Goal: Ask a question

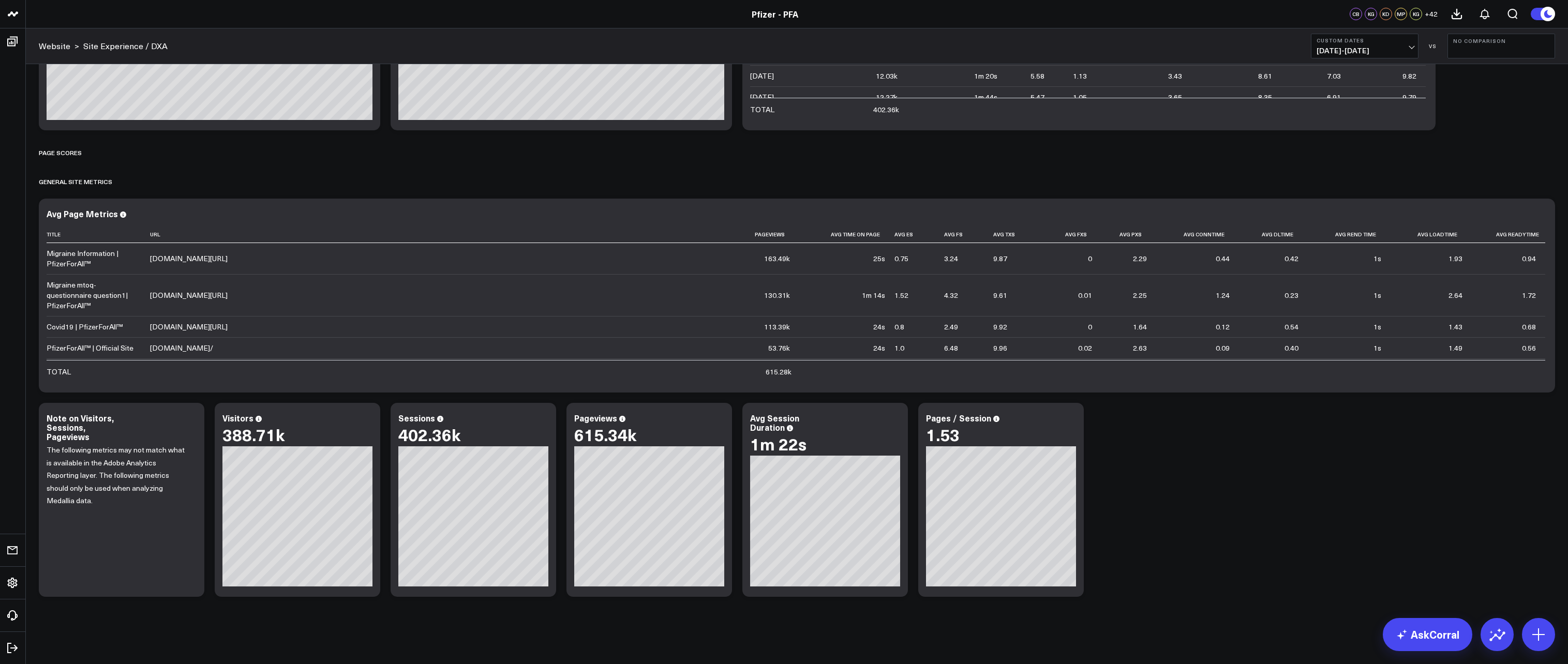
scroll to position [40, 0]
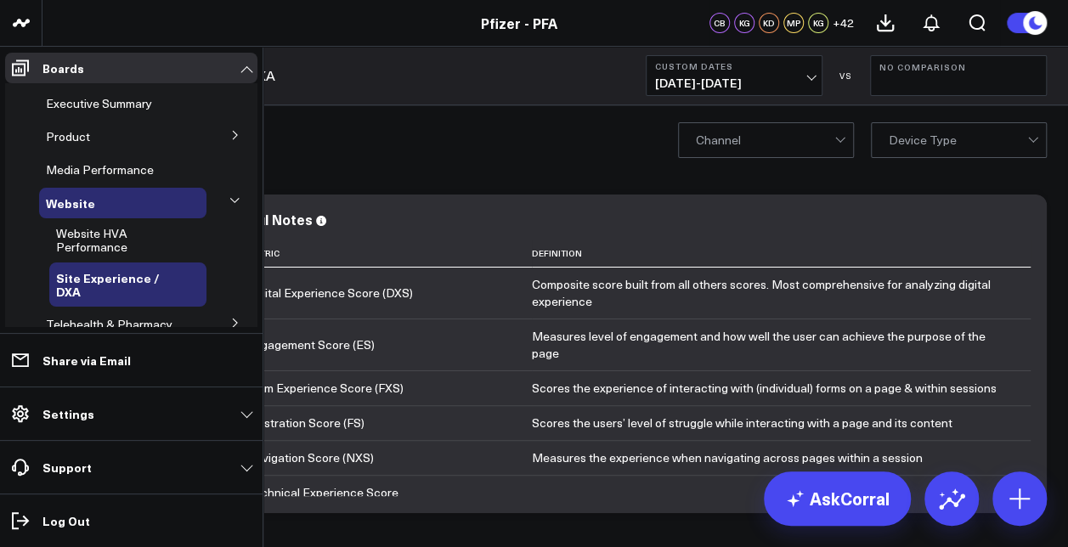
click at [230, 133] on icon at bounding box center [235, 135] width 10 height 10
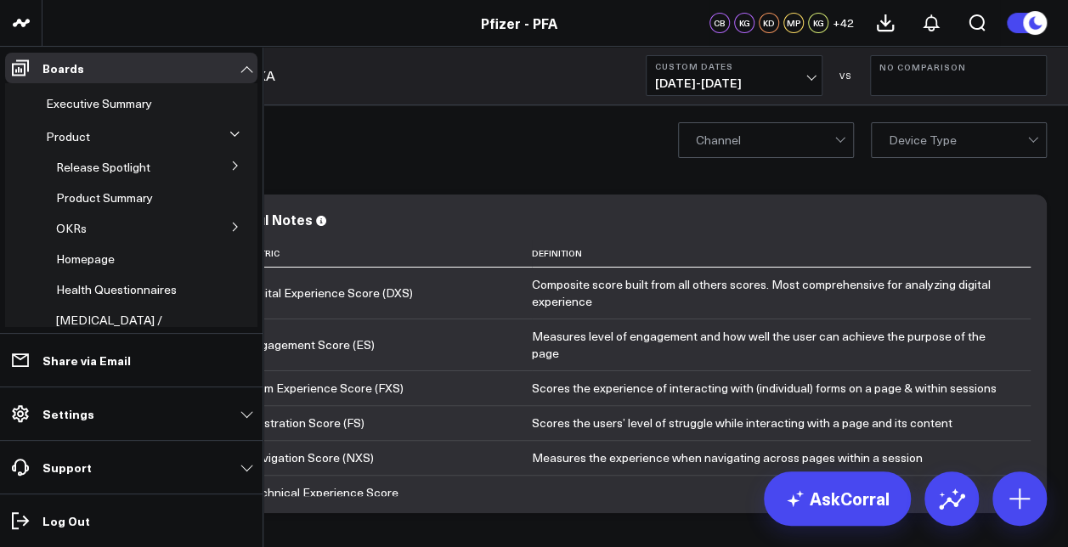
click at [230, 168] on icon at bounding box center [235, 166] width 10 height 10
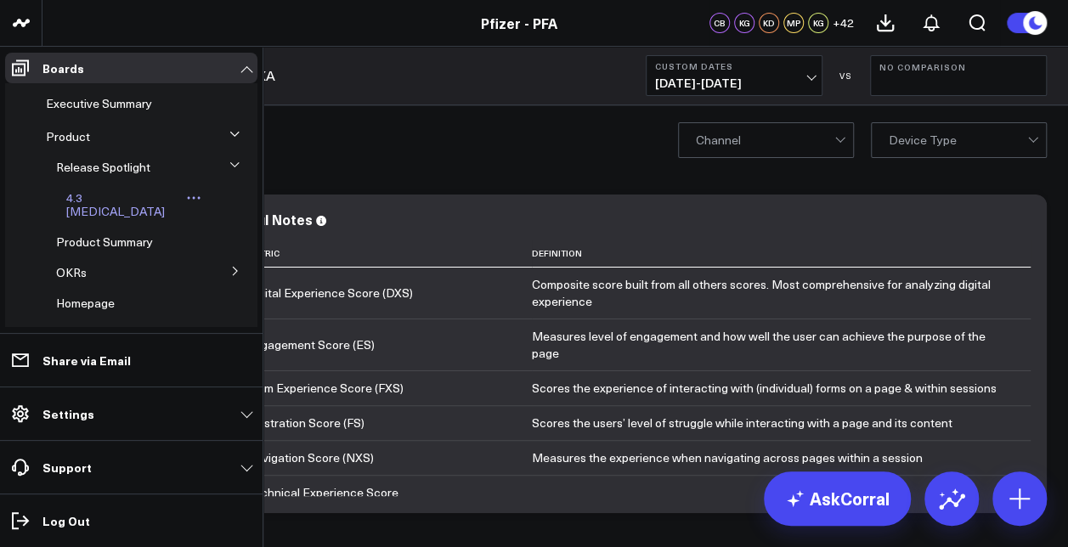
click at [93, 203] on span "4.3 [MEDICAL_DATA]" at bounding box center [115, 205] width 99 height 30
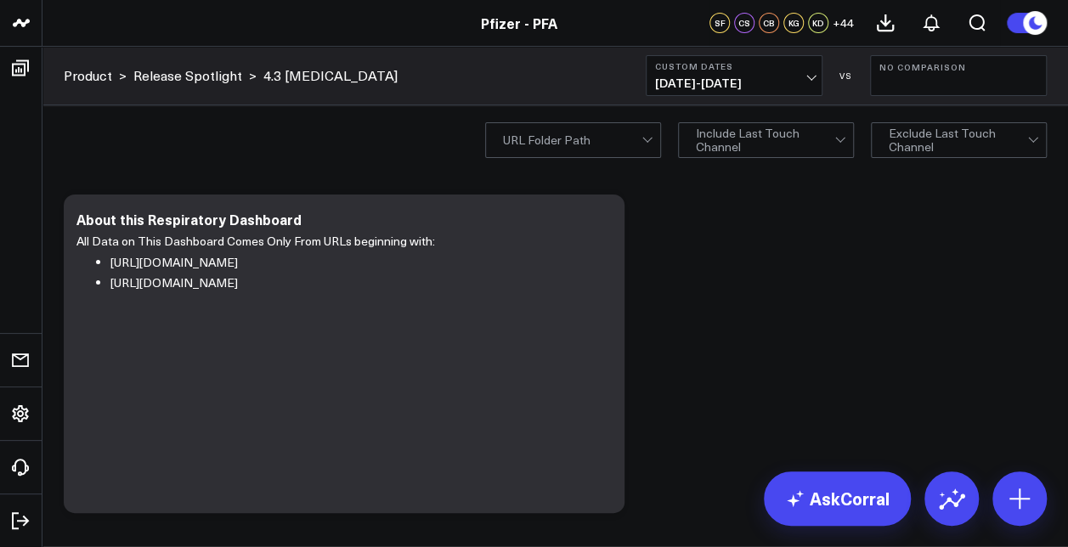
click at [770, 80] on span "07/07/25 - 08/04/25" at bounding box center [734, 83] width 158 height 14
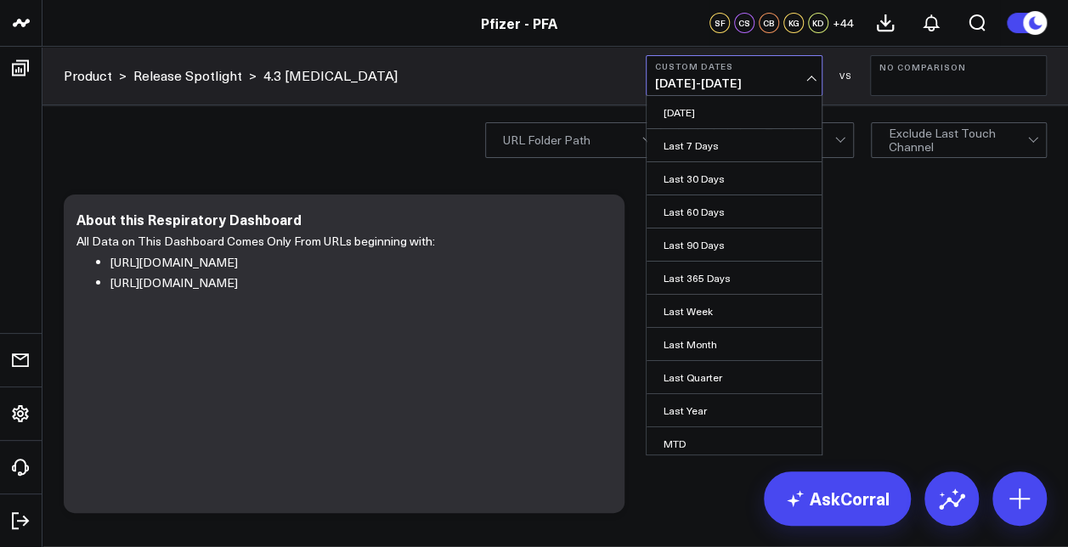
click at [787, 66] on b "Custom Dates" at bounding box center [734, 66] width 158 height 10
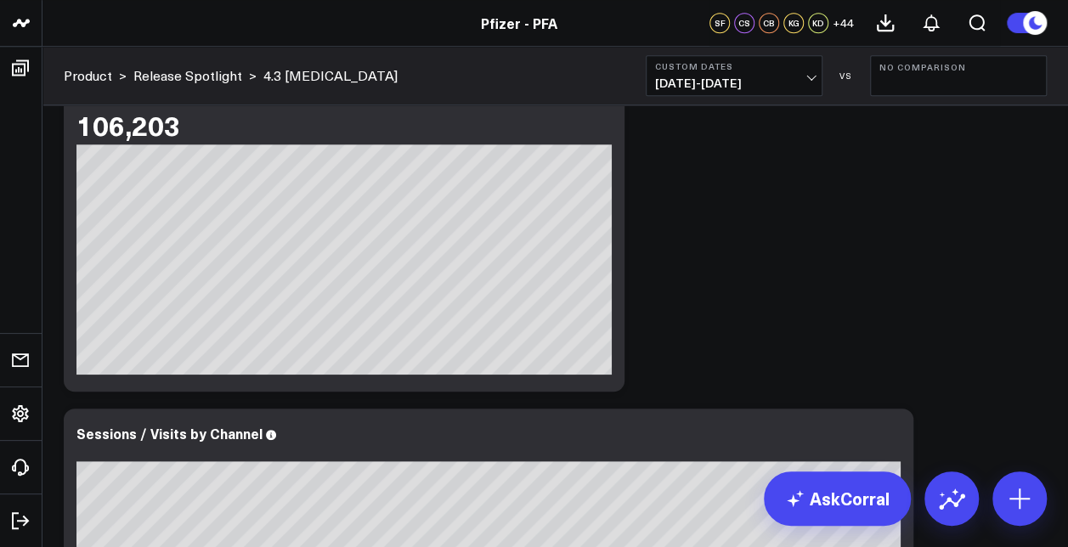
scroll to position [529, 0]
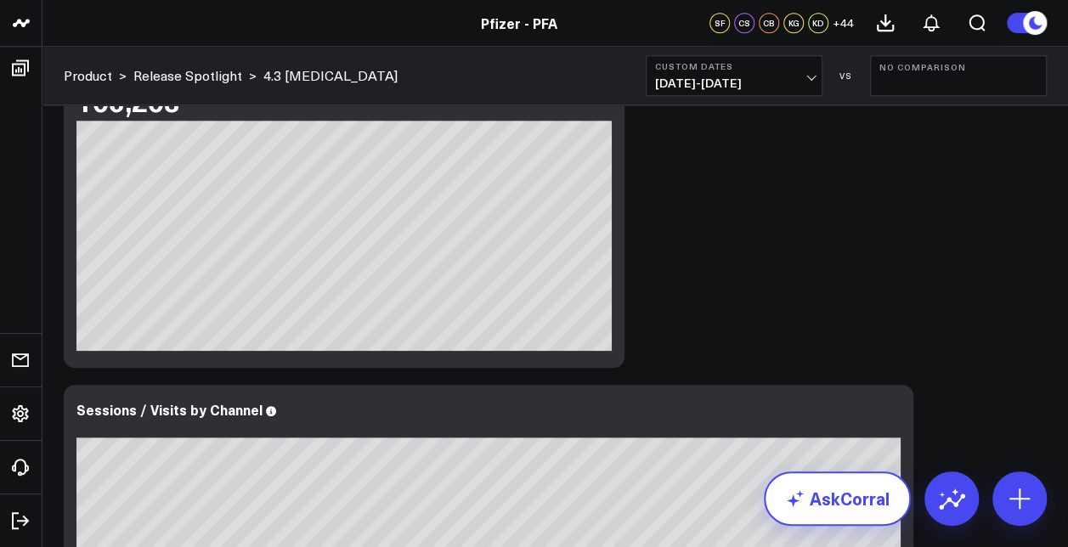
click at [880, 498] on link "AskCorral" at bounding box center [837, 499] width 147 height 54
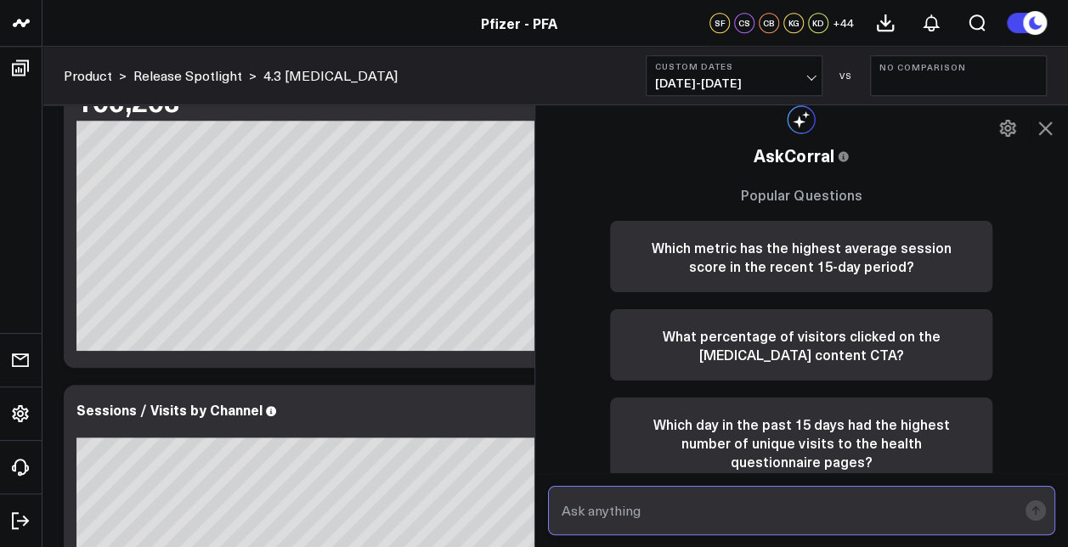
click at [863, 517] on input "text" at bounding box center [788, 510] width 461 height 31
type input "w"
type input "what specific ad from paid social drove the most visits"
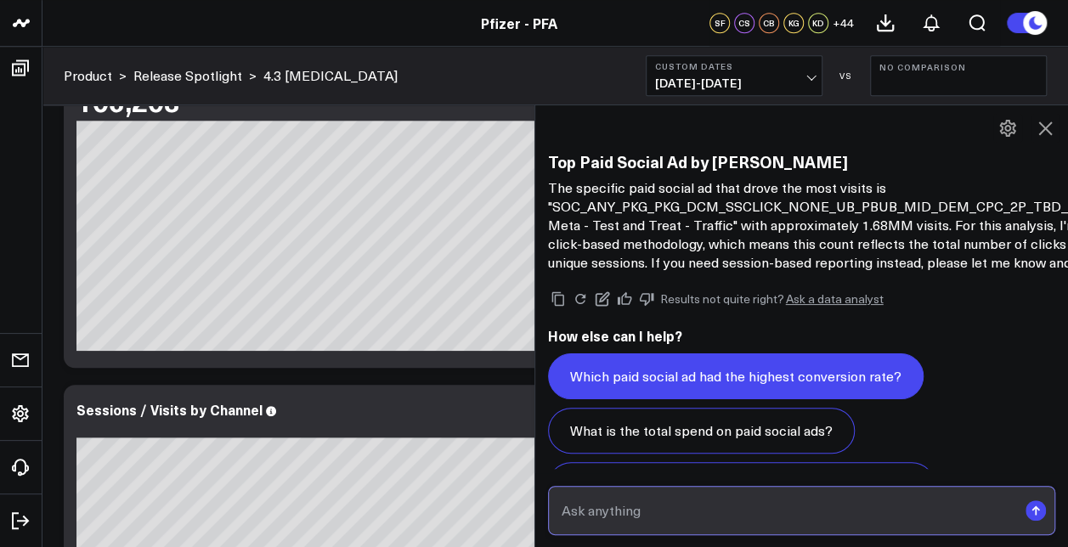
scroll to position [1398, 0]
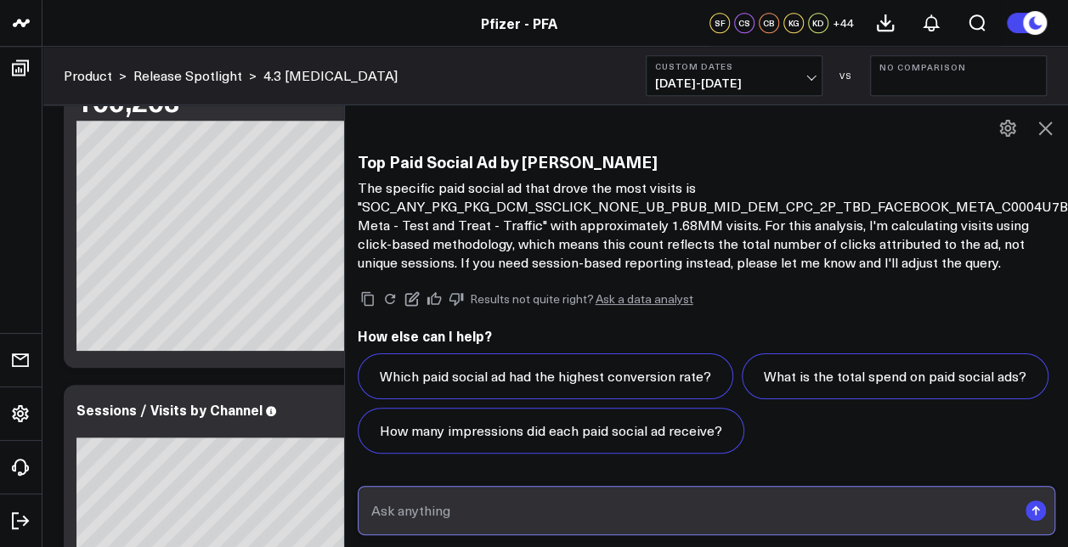
drag, startPoint x: 544, startPoint y: 269, endPoint x: 354, endPoint y: 273, distance: 190.4
click at [348, 273] on div at bounding box center [344, 326] width 8 height 443
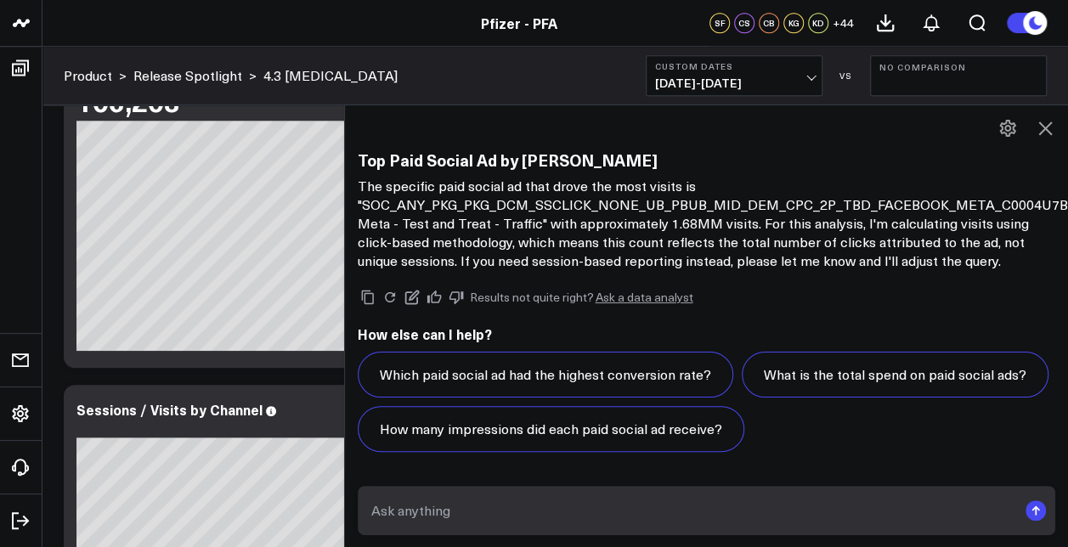
scroll to position [1407, 0]
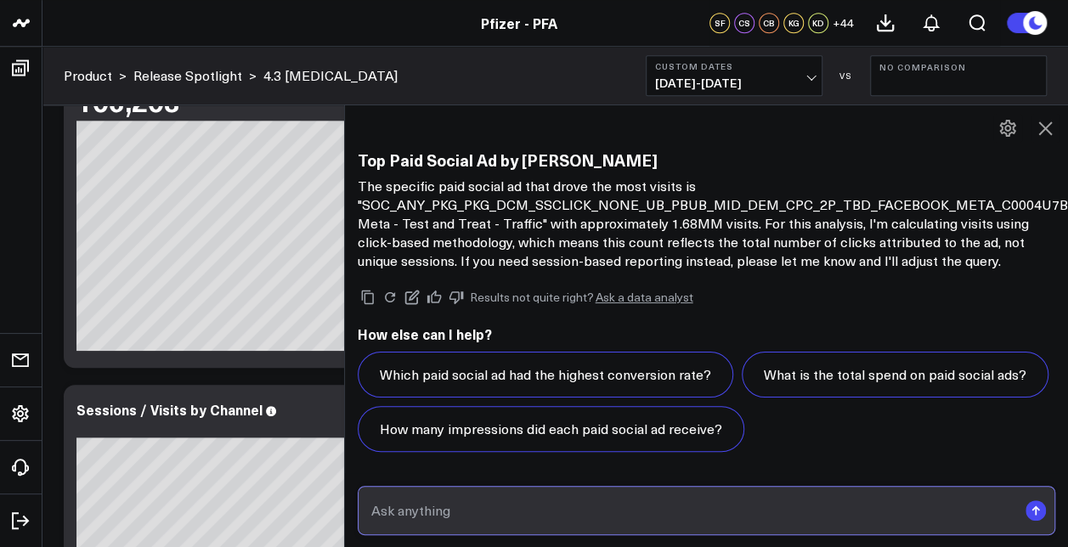
click at [612, 500] on input "text" at bounding box center [692, 510] width 651 height 31
type input "c"
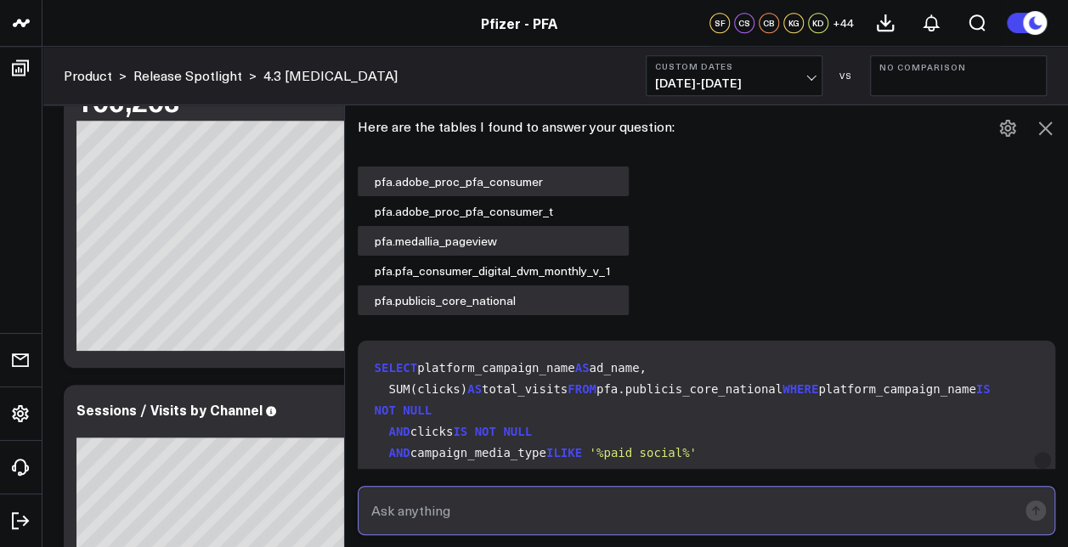
scroll to position [0, 0]
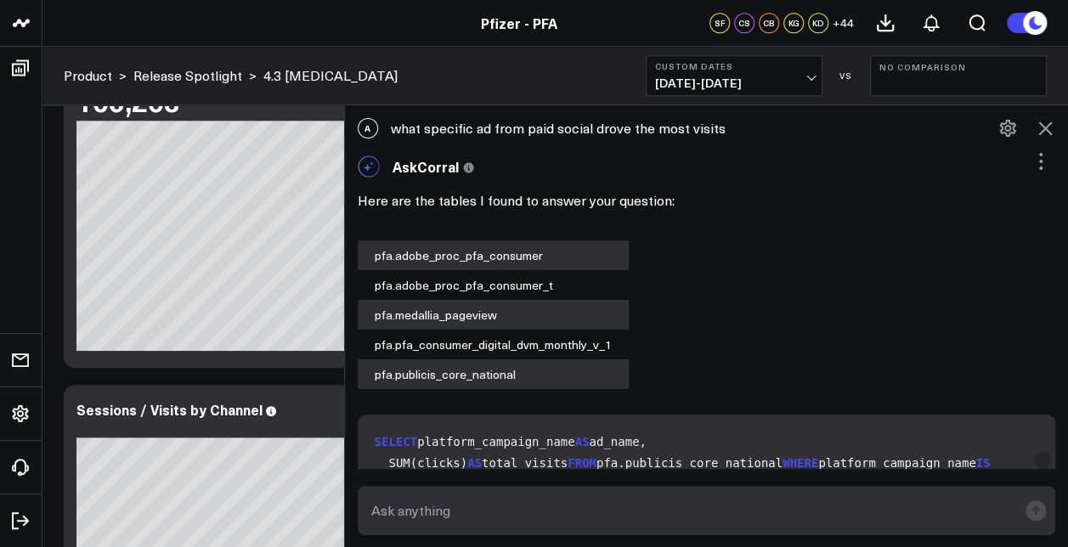
click at [550, 126] on div "A what specific ad from paid social drove the most visits" at bounding box center [707, 128] width 724 height 37
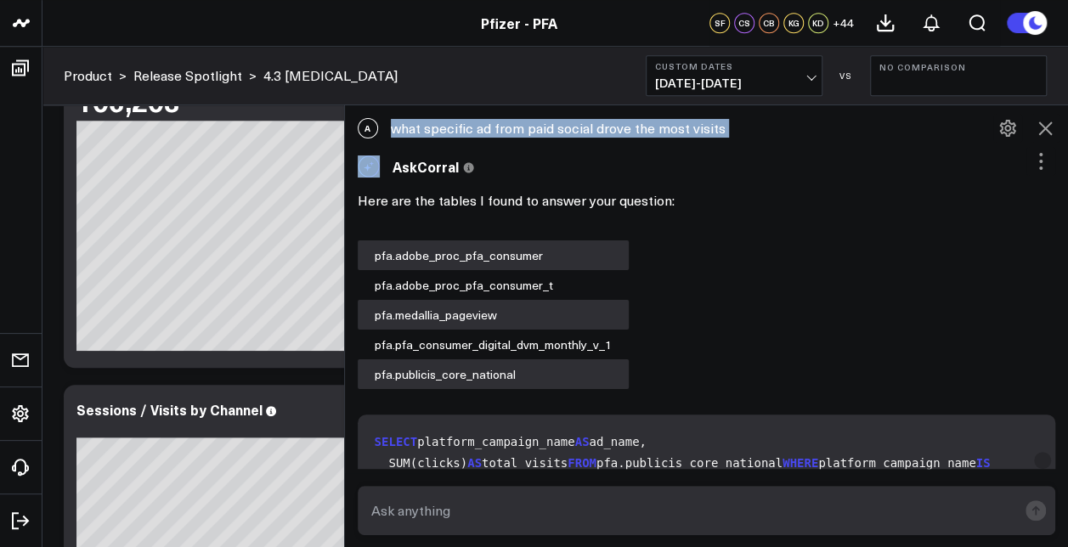
click at [550, 126] on div "A what specific ad from paid social drove the most visits" at bounding box center [707, 128] width 724 height 37
copy div "what specific ad from paid social drove the most visits"
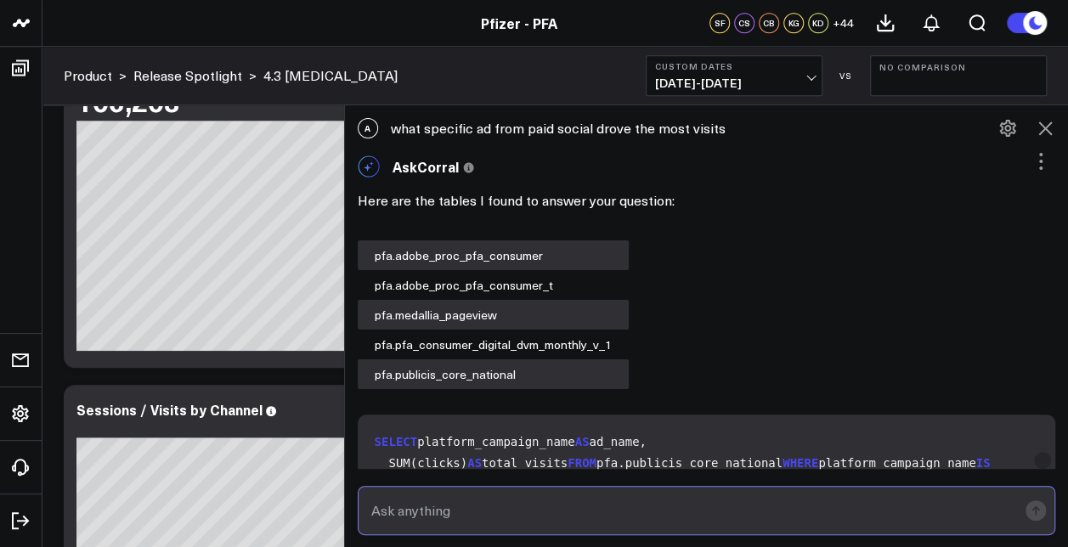
click at [454, 495] on form at bounding box center [707, 510] width 699 height 49
paste input "what specific ad from paid social drove the most visits"
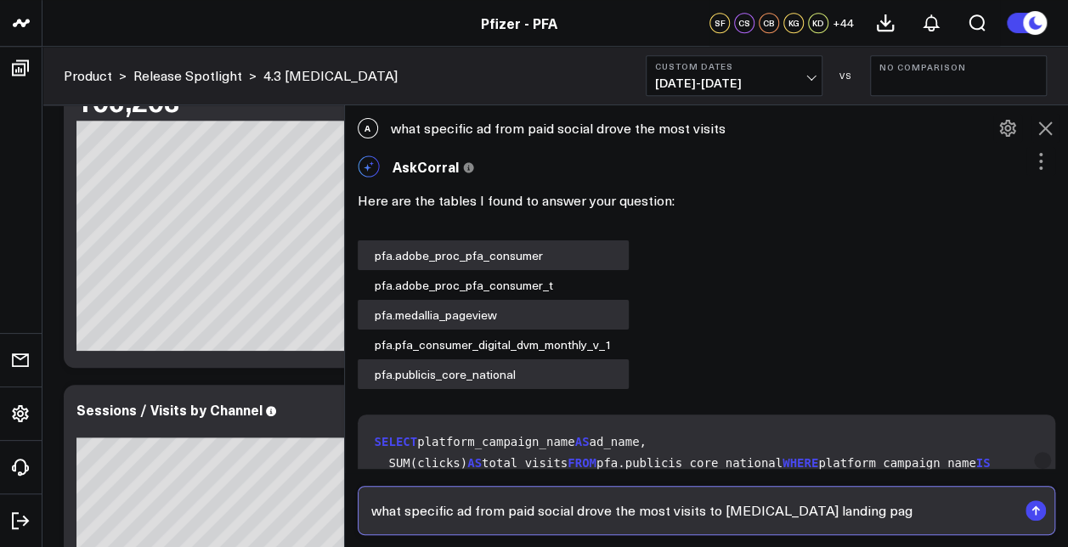
type input "what specific ad from paid social drove the most visits to COVID-19 landing page"
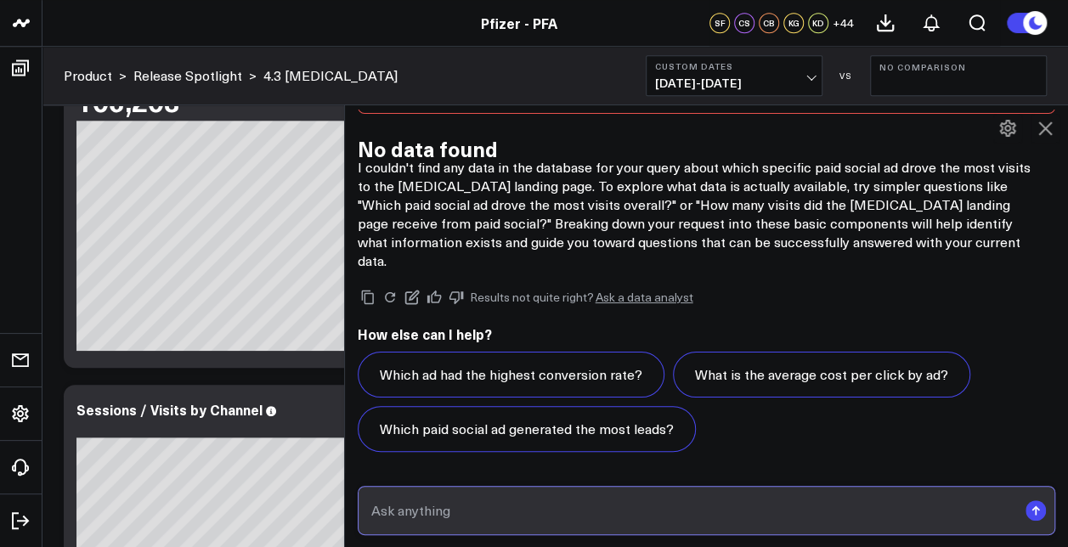
scroll to position [3137, 0]
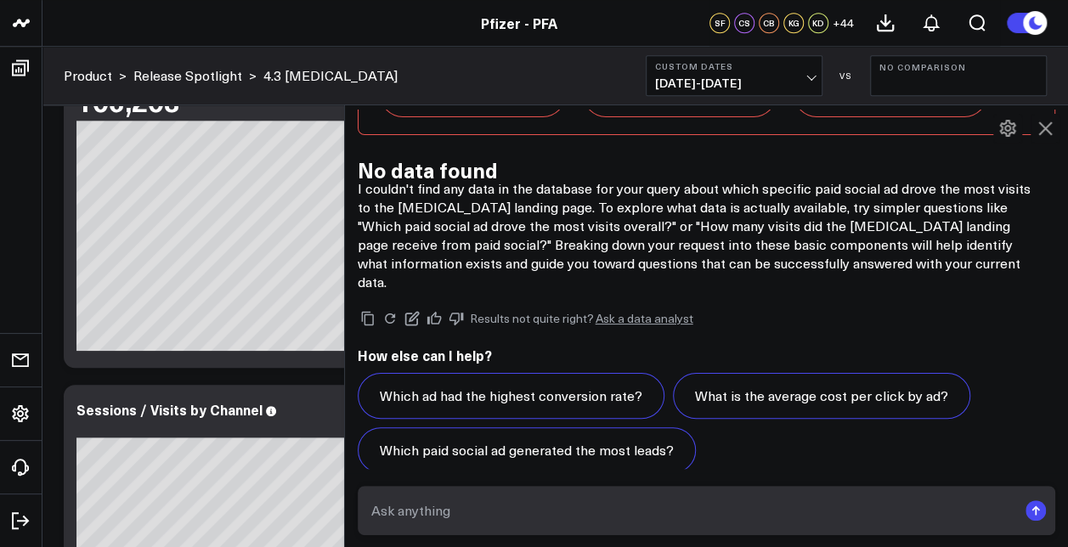
click at [1056, 129] on button at bounding box center [1045, 128] width 29 height 29
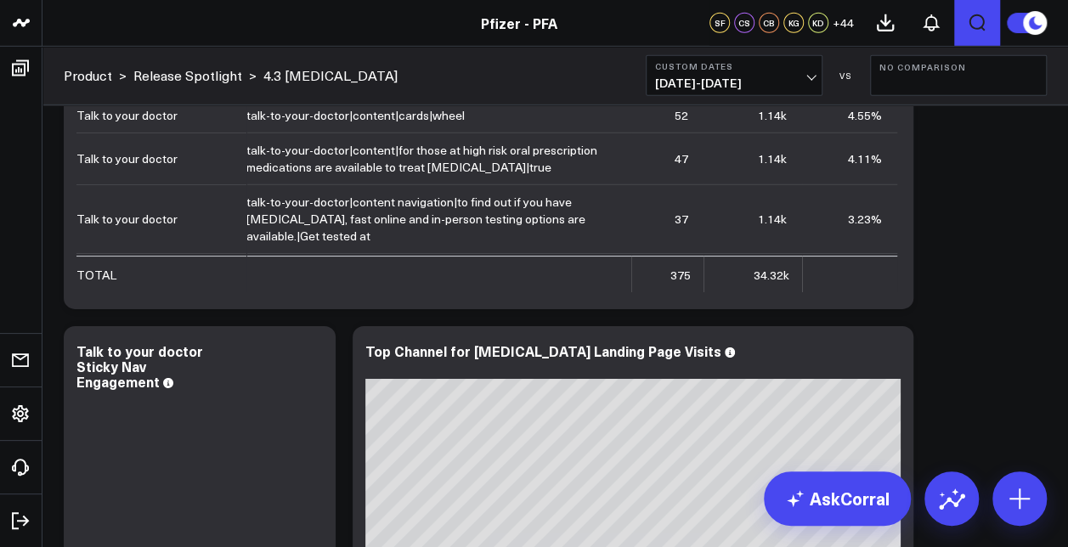
scroll to position [255, 0]
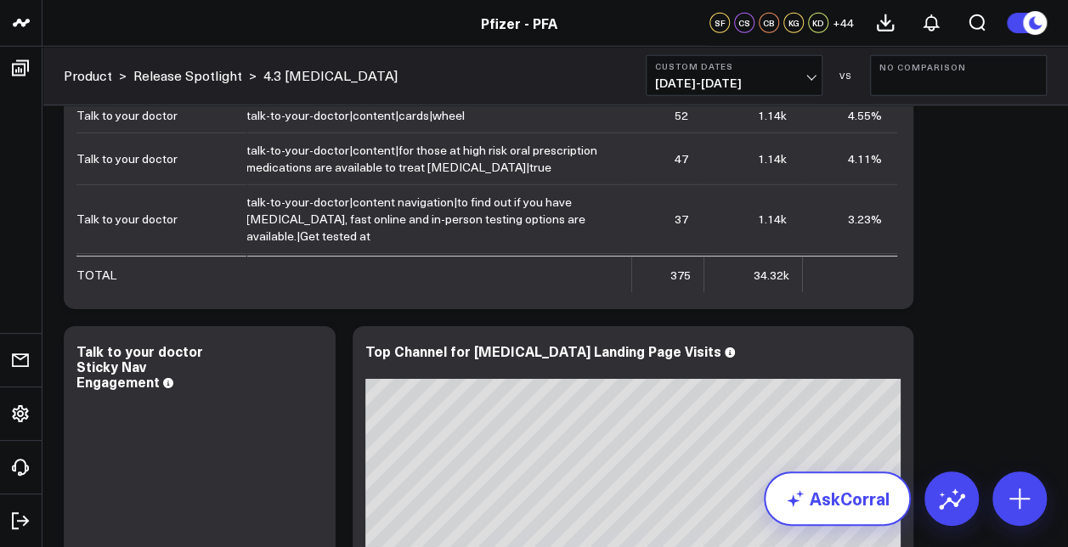
click at [817, 497] on link "AskCorral" at bounding box center [837, 499] width 147 height 54
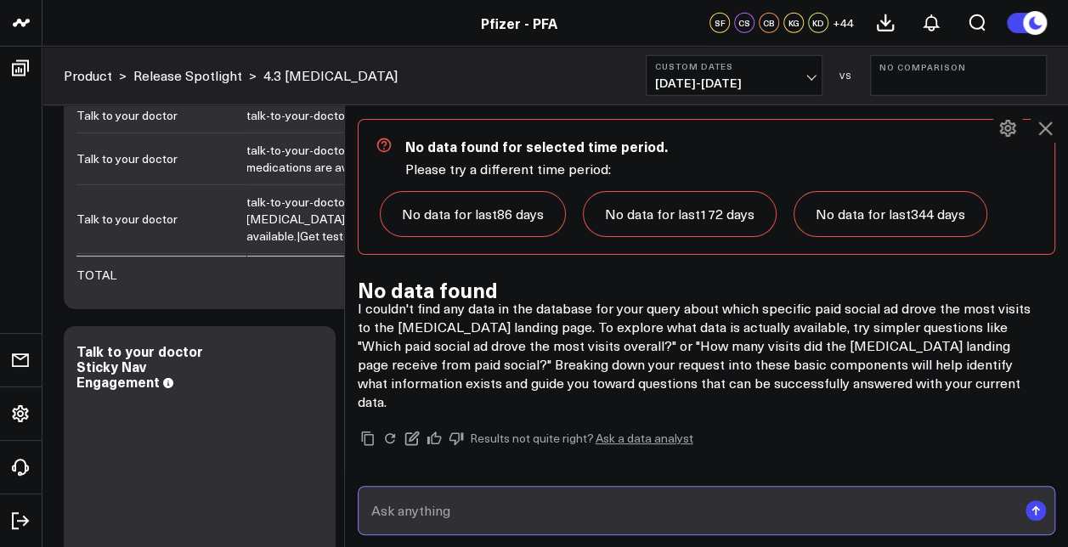
click at [806, 512] on input "text" at bounding box center [692, 510] width 651 height 31
click at [526, 511] on input "text" at bounding box center [692, 510] width 651 height 31
type input "for COVID-19 did paid social drive visits, HVAs, or both?"
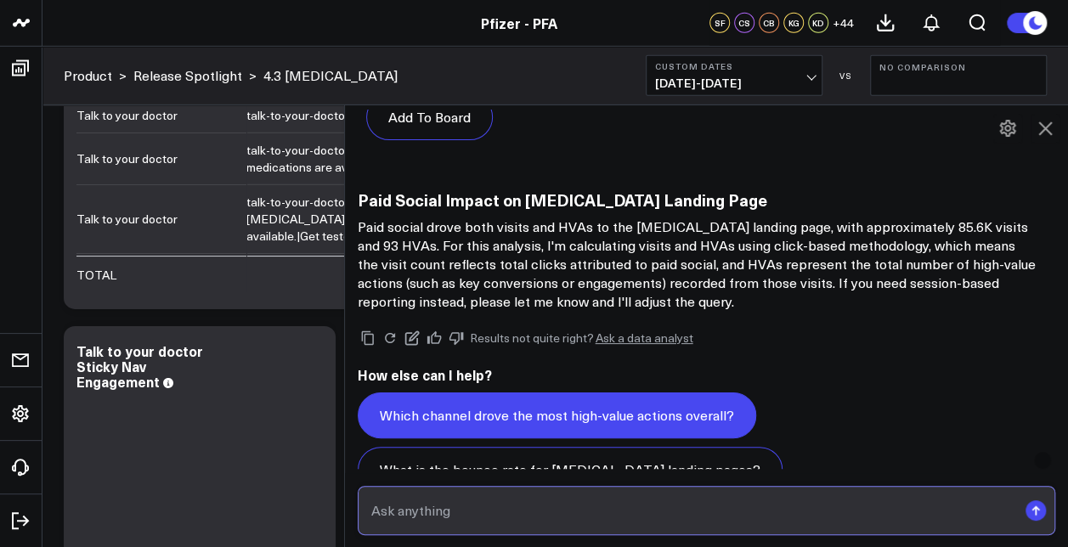
scroll to position [4277, 0]
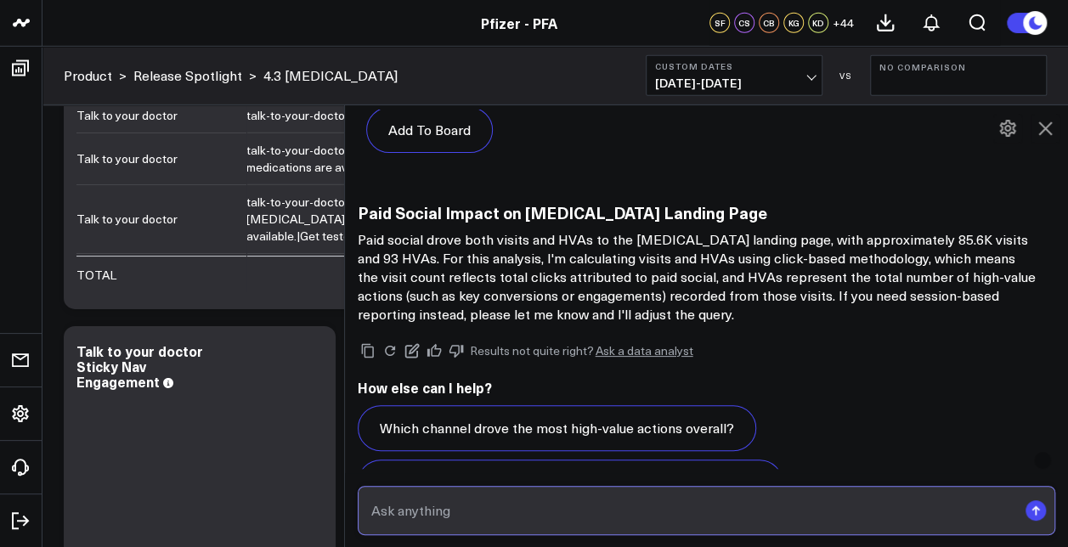
click at [669, 524] on input "text" at bounding box center [692, 510] width 651 height 31
type input "for covid-19 what channel drove the most HVAs?"
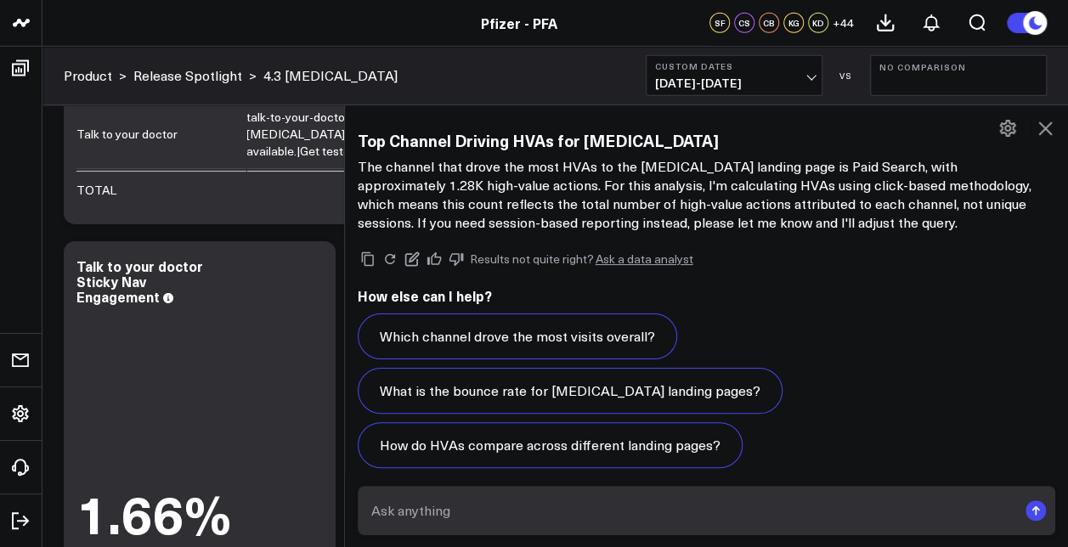
scroll to position [6352, 0]
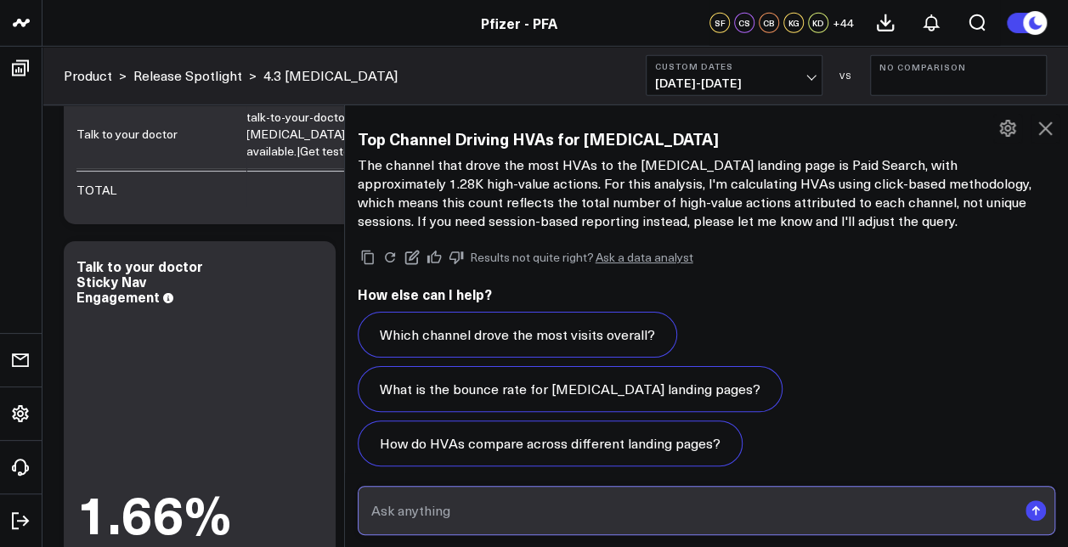
click at [534, 498] on input "text" at bounding box center [692, 510] width 651 height 31
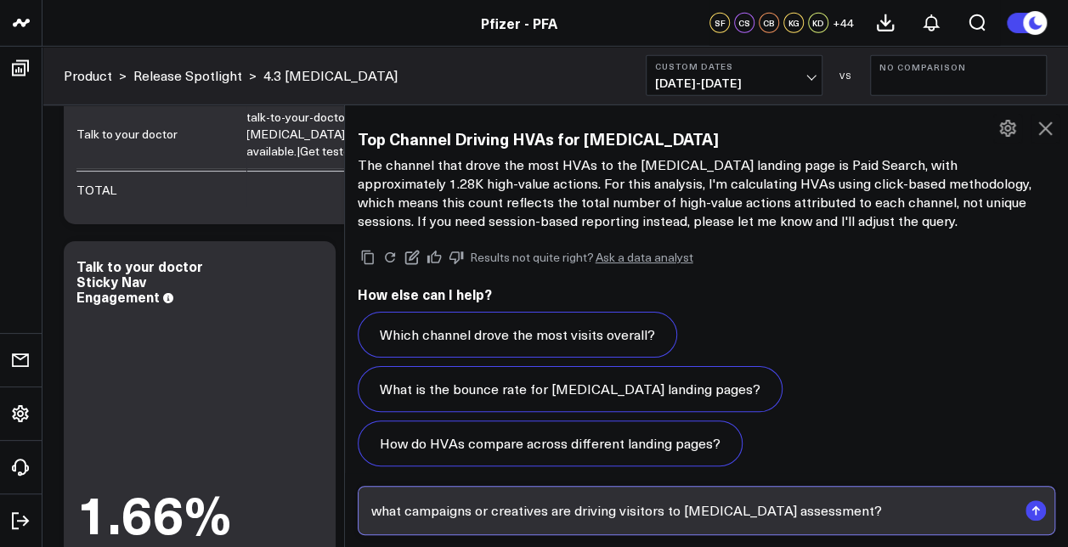
type input "what campaigns or creatives are driving visitors to COVID-19 assessment?"
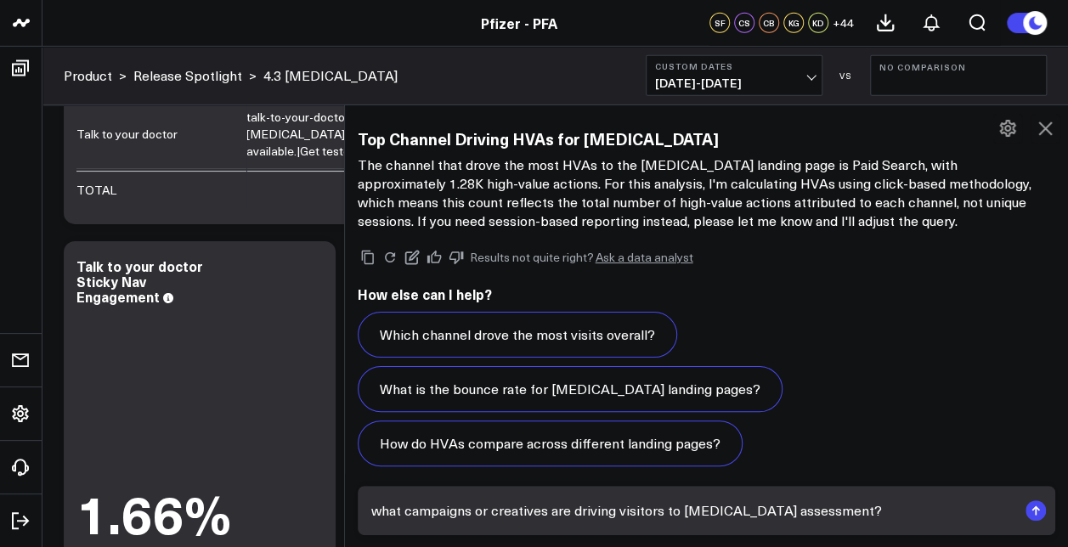
click at [1037, 508] on icon "submit" at bounding box center [1036, 508] width 8 height 5
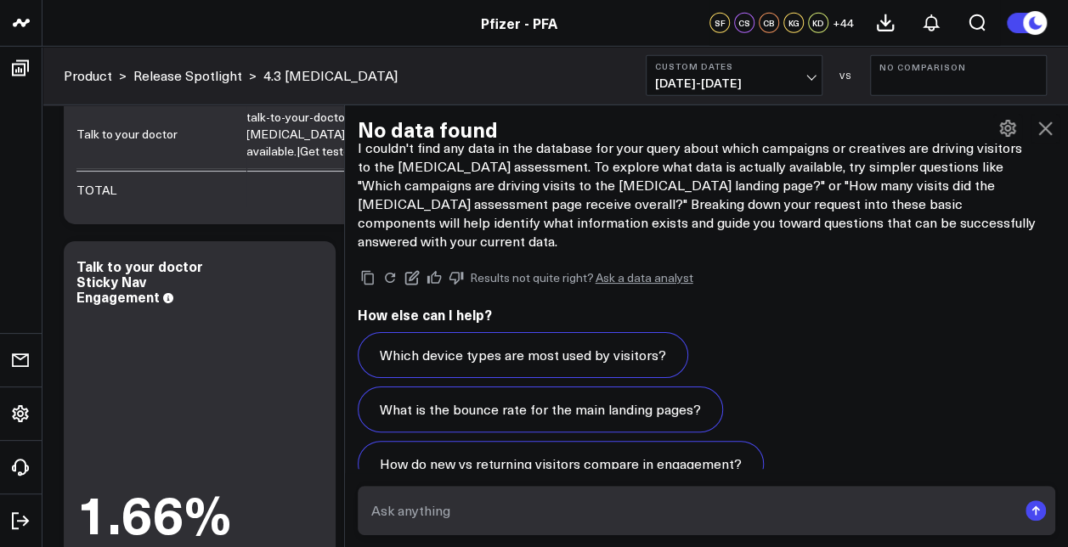
scroll to position [8427, 0]
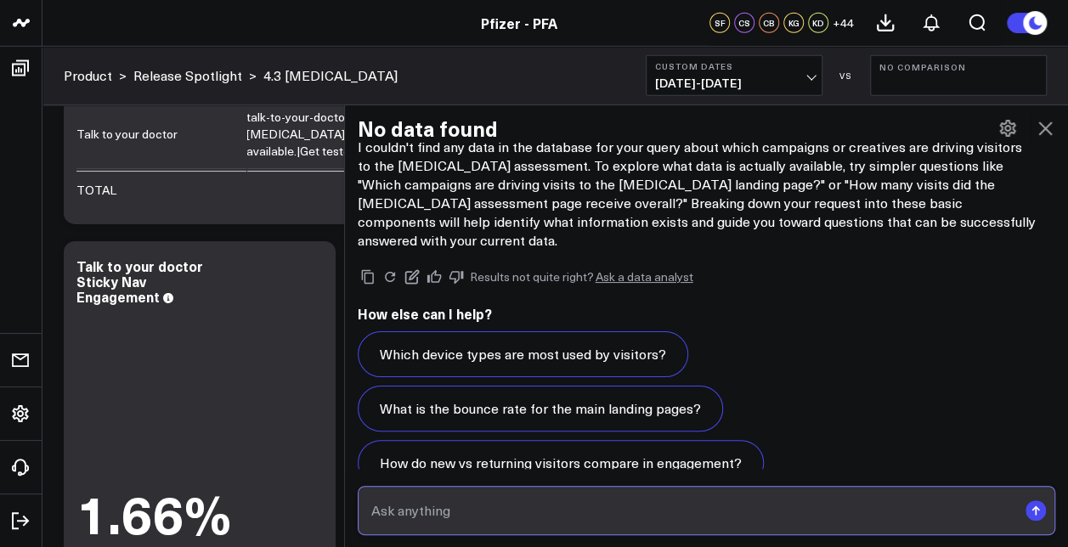
click at [586, 500] on input "text" at bounding box center [692, 510] width 651 height 31
type input "what creatives are driving people to COVID-19"
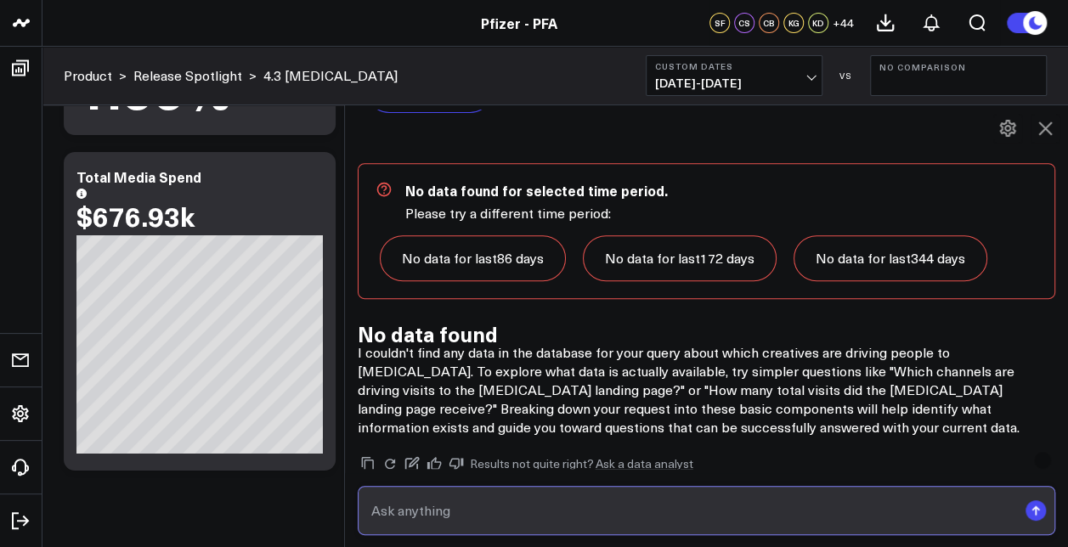
scroll to position [9741, 0]
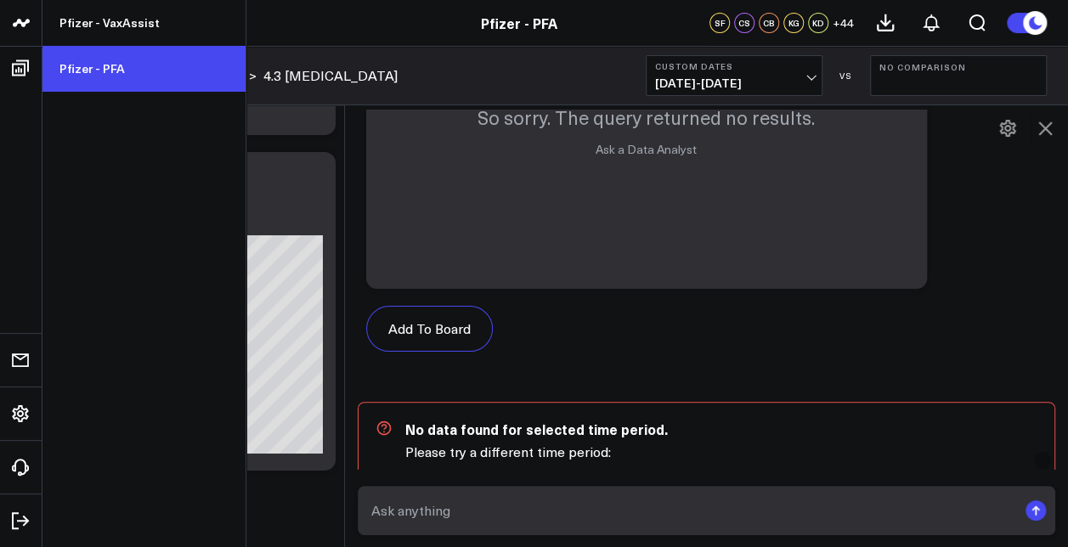
click at [88, 65] on link "Pfizer - PFA" at bounding box center [143, 69] width 203 height 46
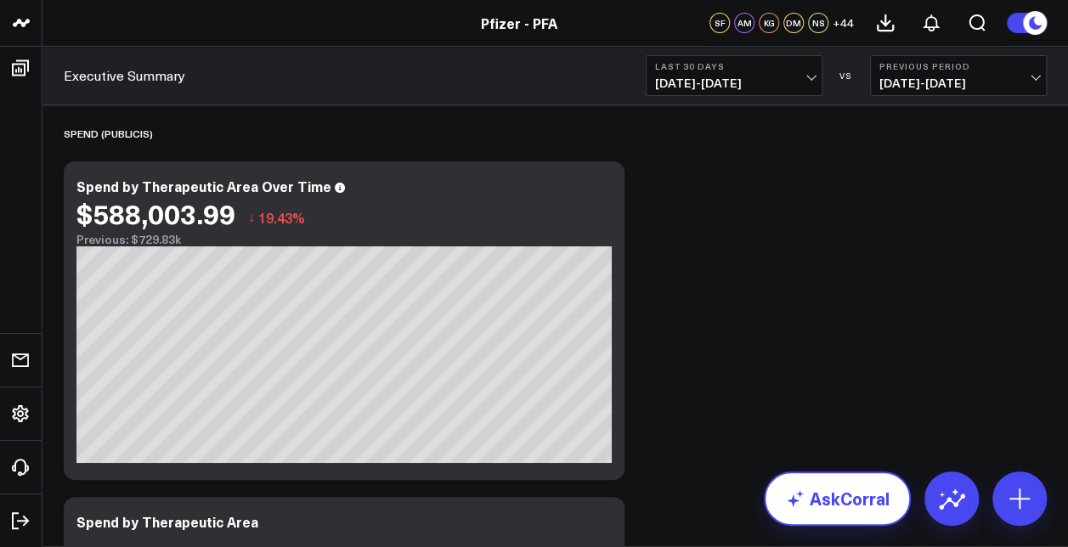
click at [844, 495] on link "AskCorral" at bounding box center [837, 499] width 147 height 54
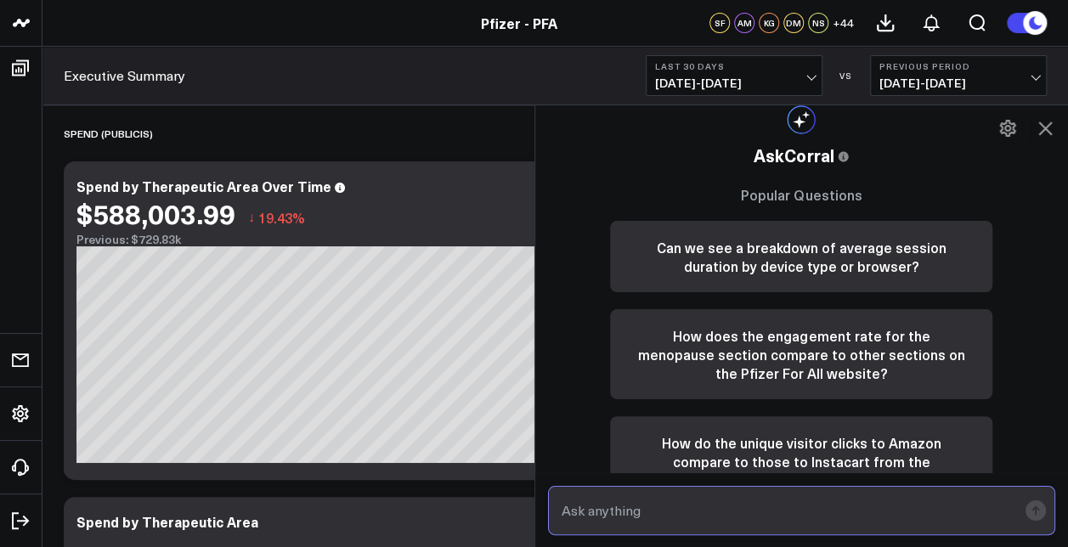
click at [807, 505] on input "text" at bounding box center [788, 510] width 461 height 31
type input "is there a chart that shows campaign creative performance"
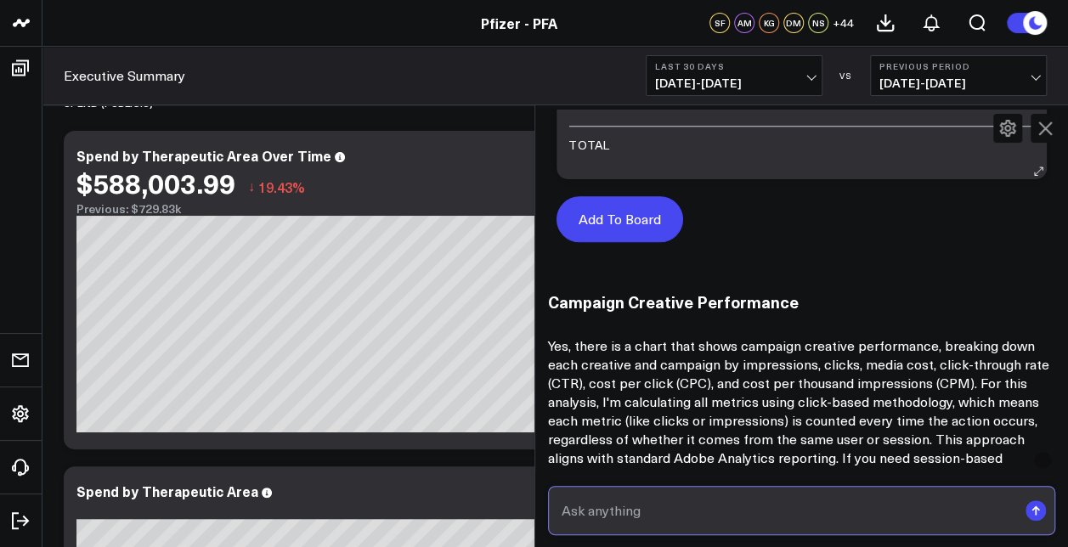
scroll to position [670, 0]
